Goal: Transaction & Acquisition: Purchase product/service

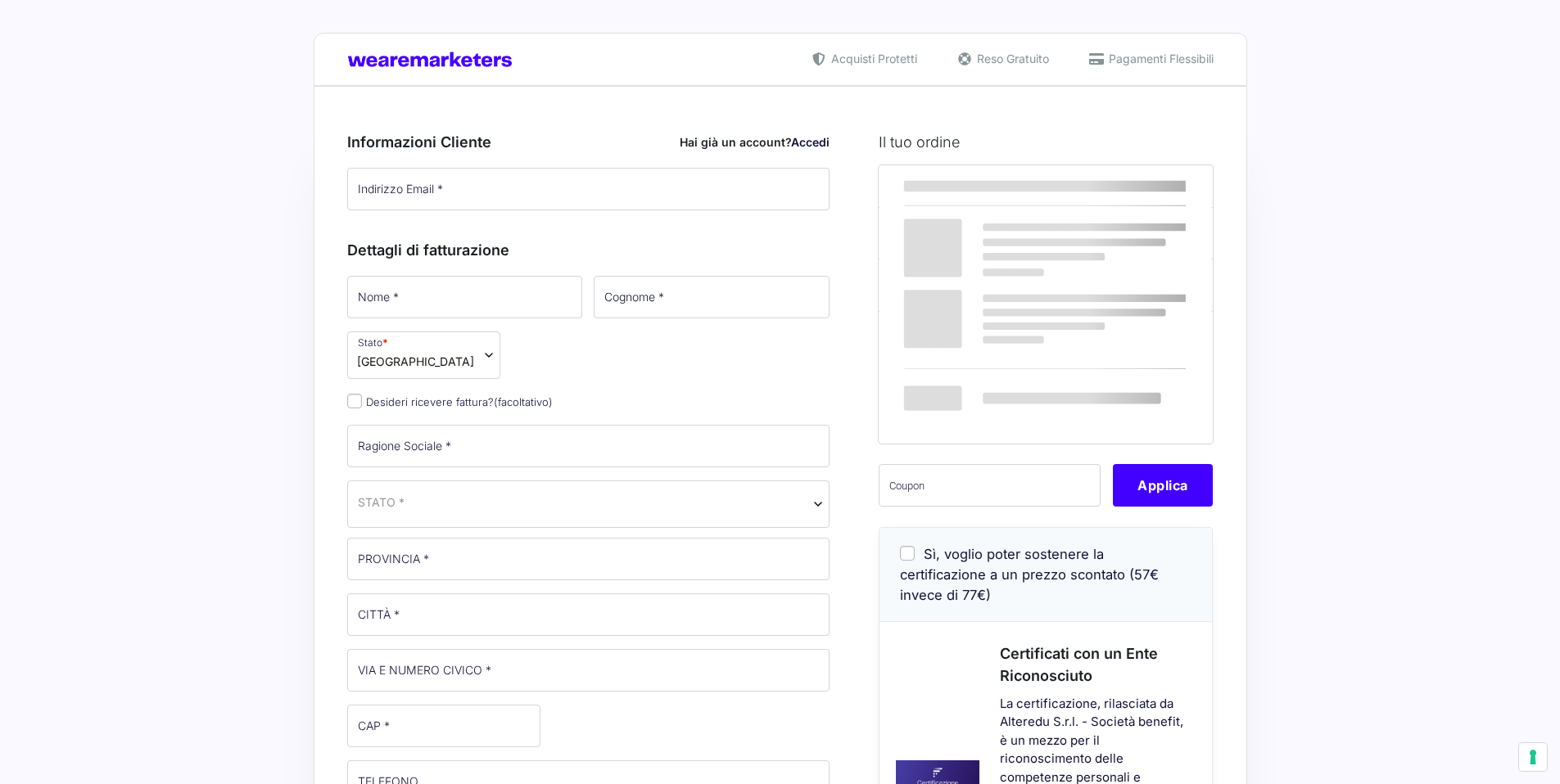
select select
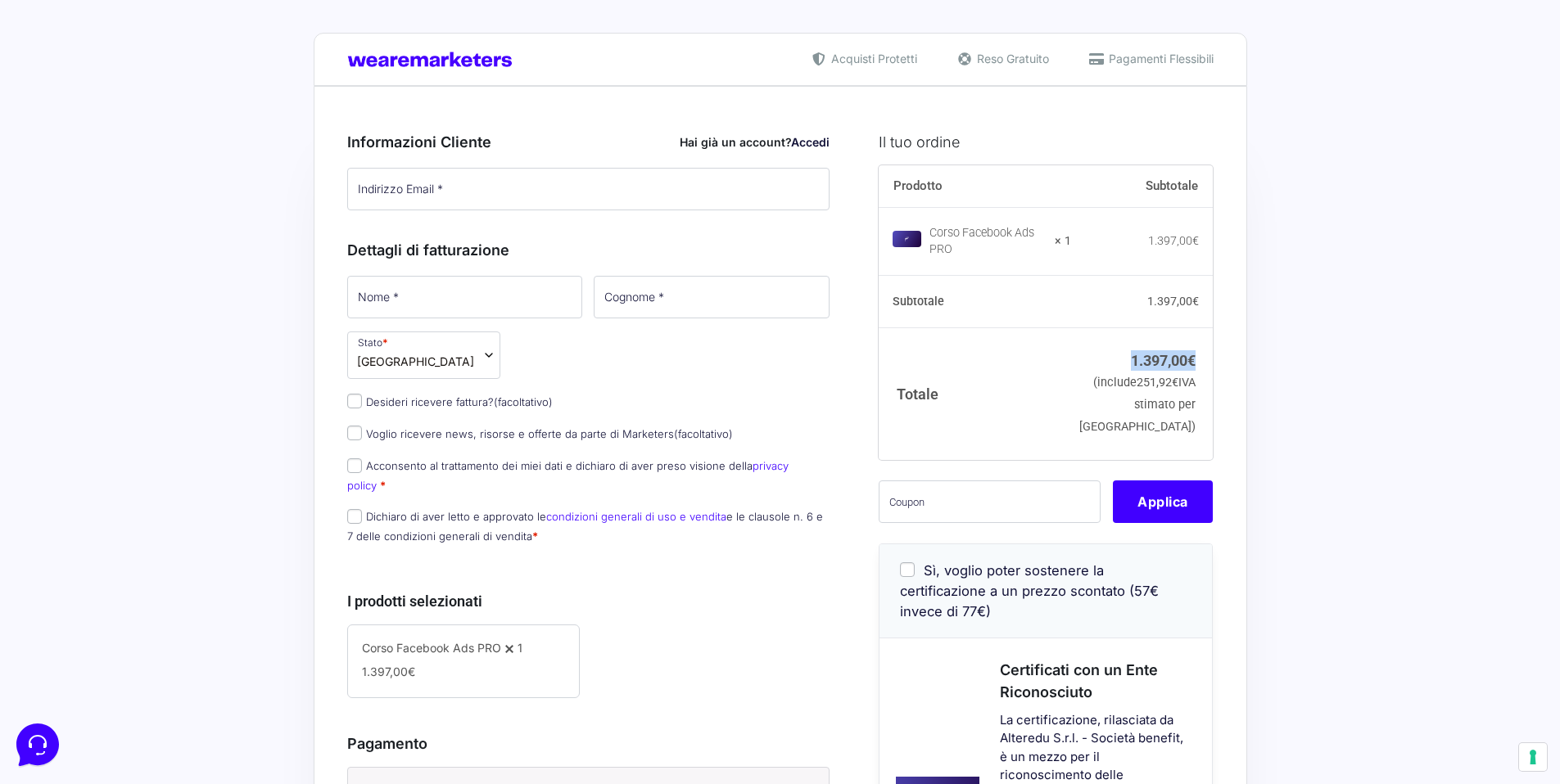
drag, startPoint x: 1200, startPoint y: 349, endPoint x: 1122, endPoint y: 343, distance: 78.2
click at [1122, 343] on td "1.397,00 € (include 251,92 € IVA stimato per [GEOGRAPHIC_DATA])" at bounding box center [1143, 393] width 143 height 132
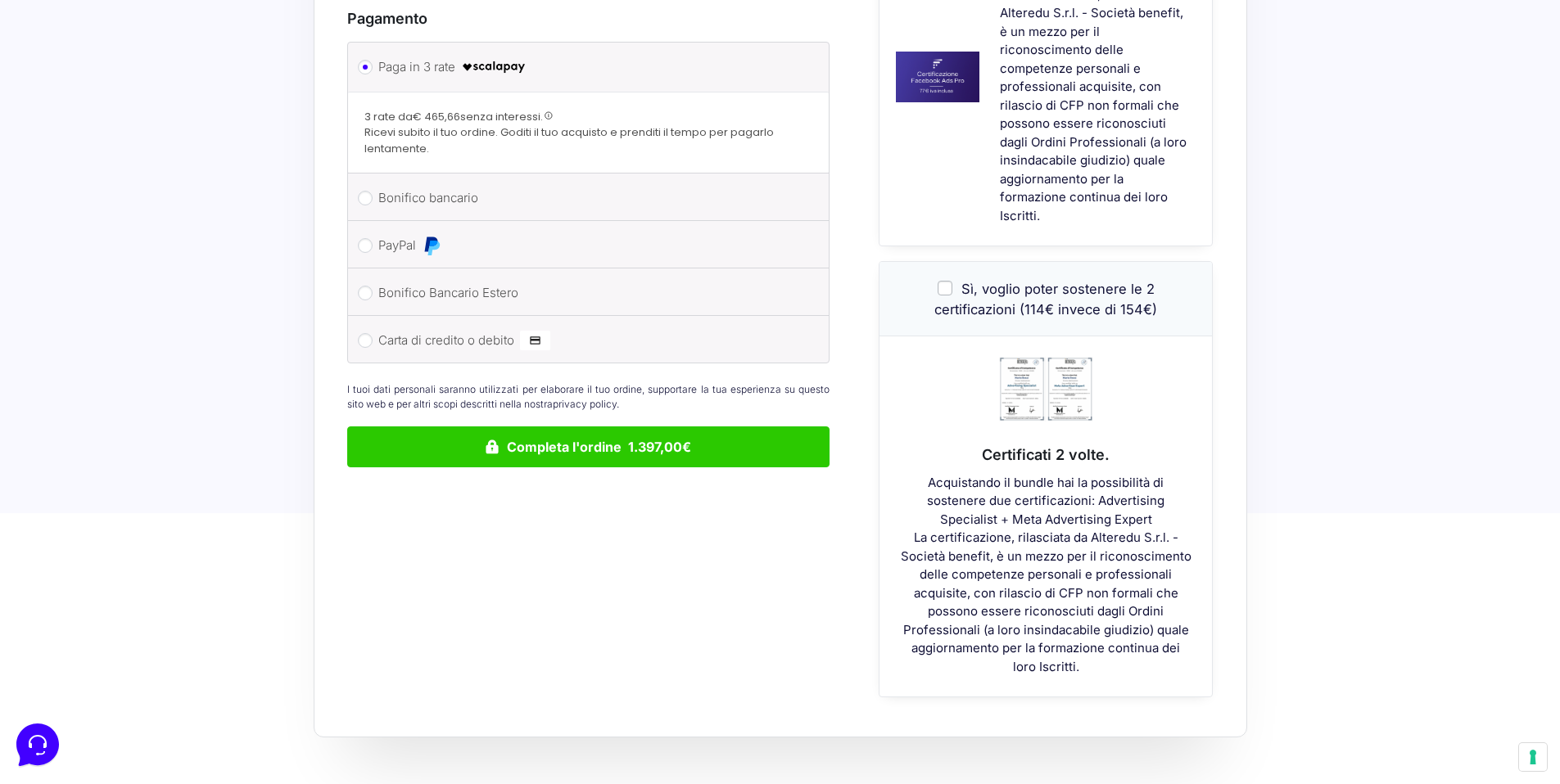
scroll to position [777, 0]
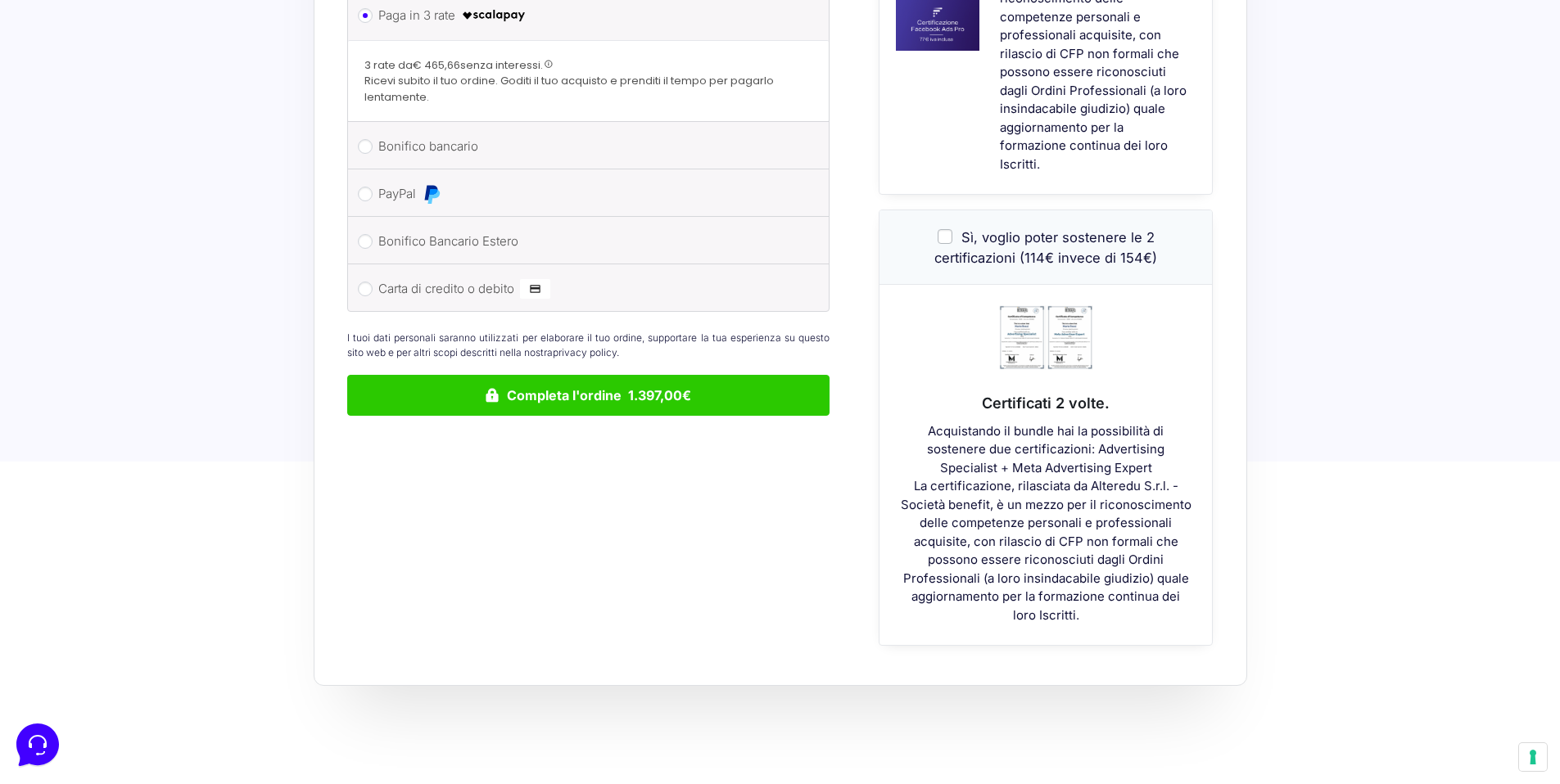
drag, startPoint x: 1121, startPoint y: 456, endPoint x: 1100, endPoint y: 444, distance: 24.2
click at [1100, 444] on div "Acquistando il bundle hai la possibilità di sostenere due certificazioni: Adver…" at bounding box center [1046, 524] width 333 height 203
copy div "Advertising Specialist + Meta Advertising Expert"
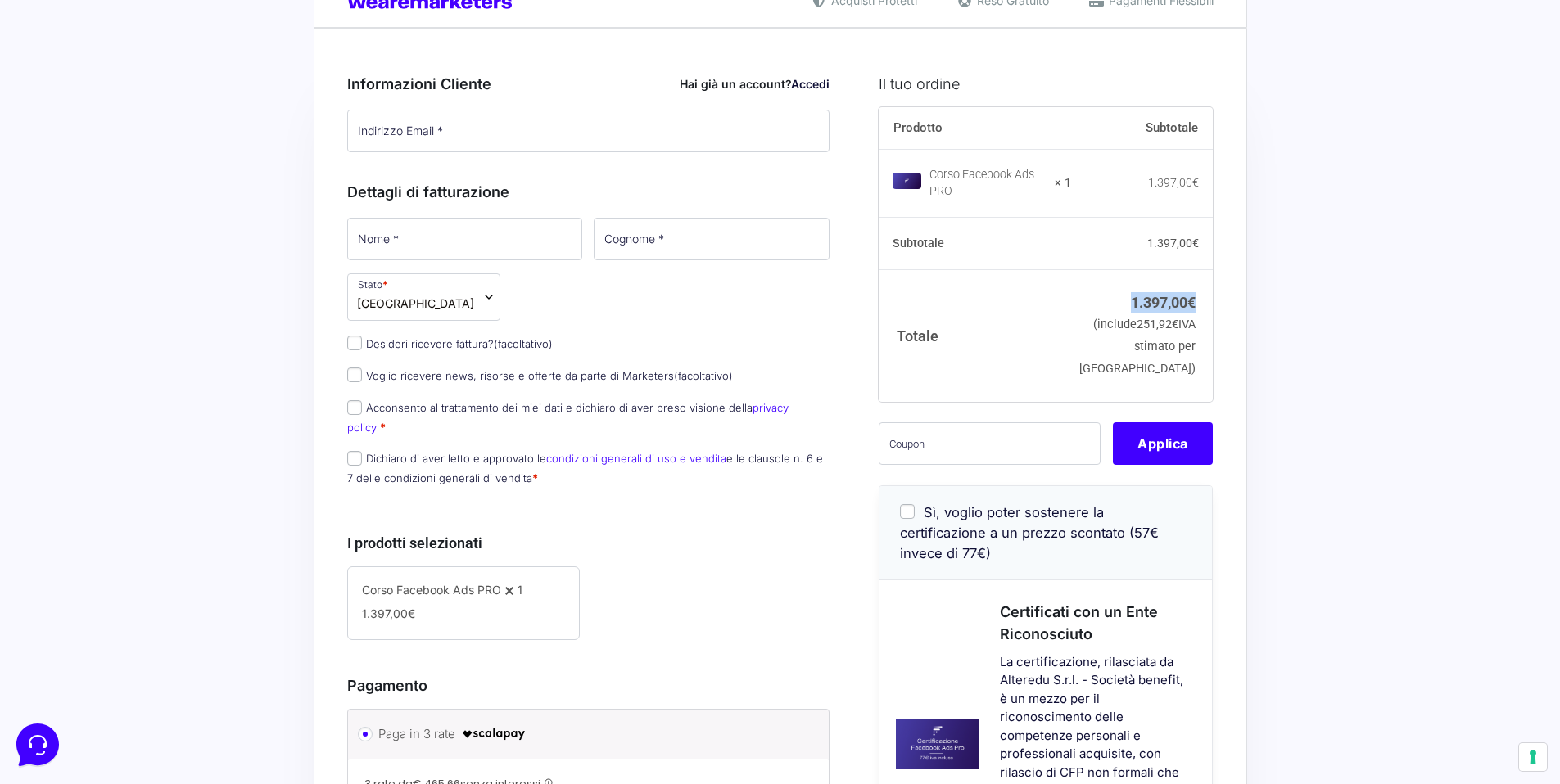
scroll to position [0, 0]
